Goal: Share content: Share content

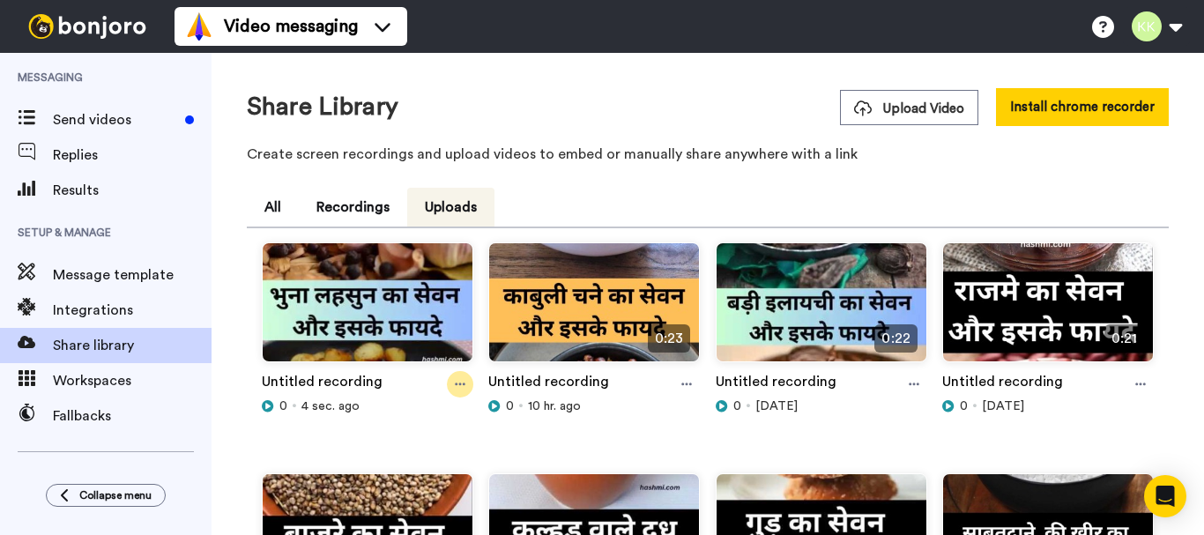
click at [458, 381] on icon at bounding box center [460, 384] width 11 height 12
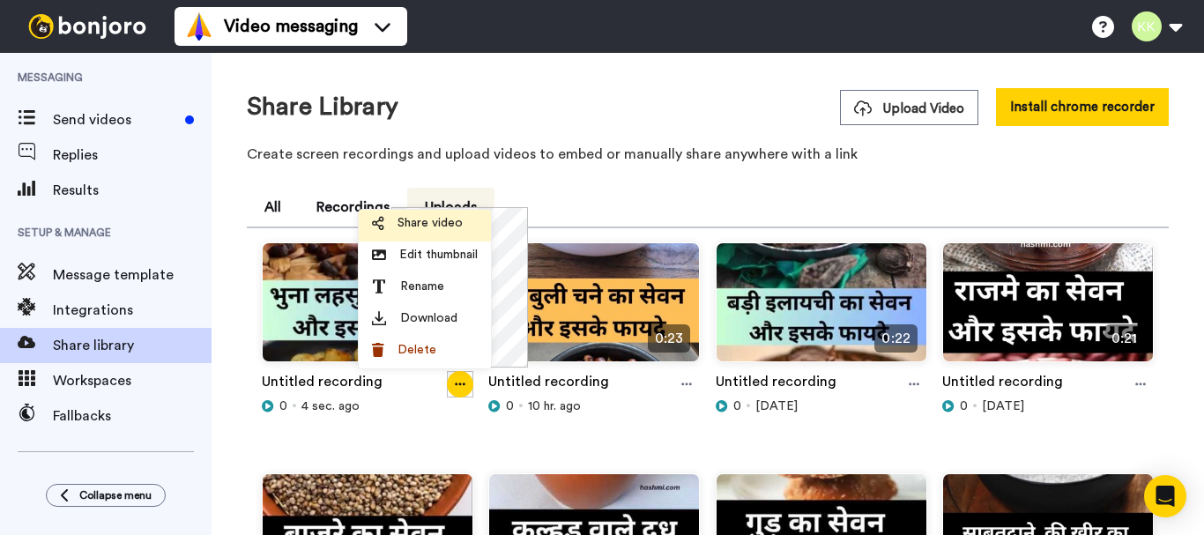
click at [447, 226] on span "Share video" at bounding box center [430, 223] width 65 height 18
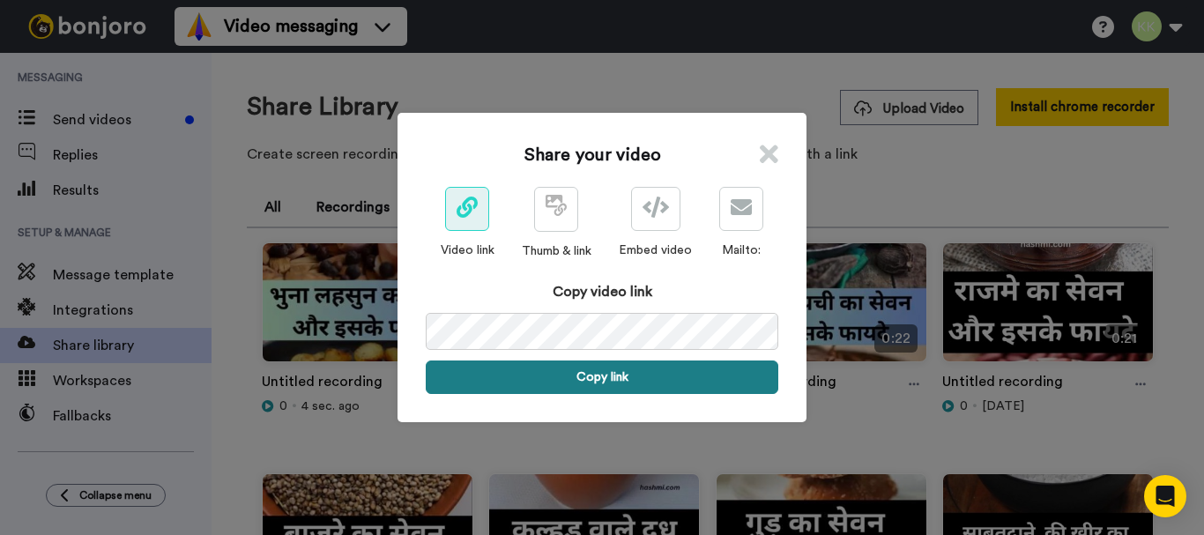
click at [612, 383] on button "Copy link" at bounding box center [602, 377] width 353 height 33
click at [636, 379] on button "Link is copied to your clipboard. Share it now." at bounding box center [602, 377] width 353 height 33
